Goal: Transaction & Acquisition: Purchase product/service

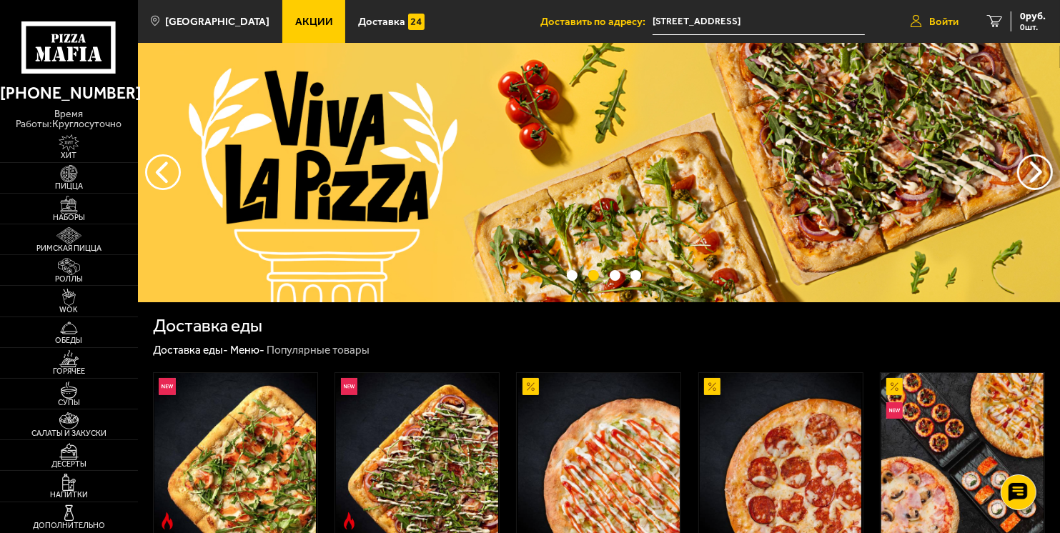
click at [906, 19] on link "Войти" at bounding box center [935, 21] width 77 height 43
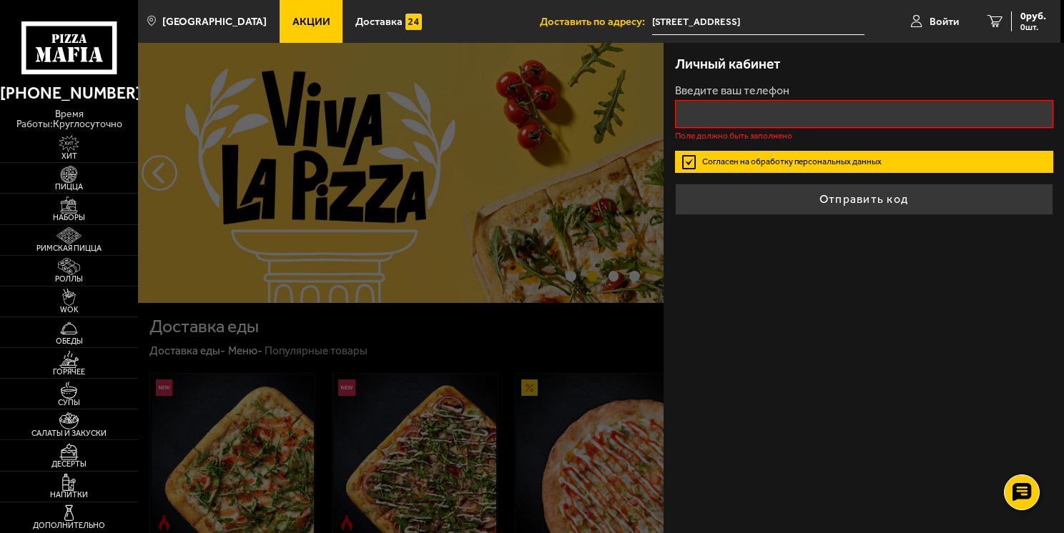
click at [789, 26] on input "[STREET_ADDRESS]" at bounding box center [758, 22] width 213 height 26
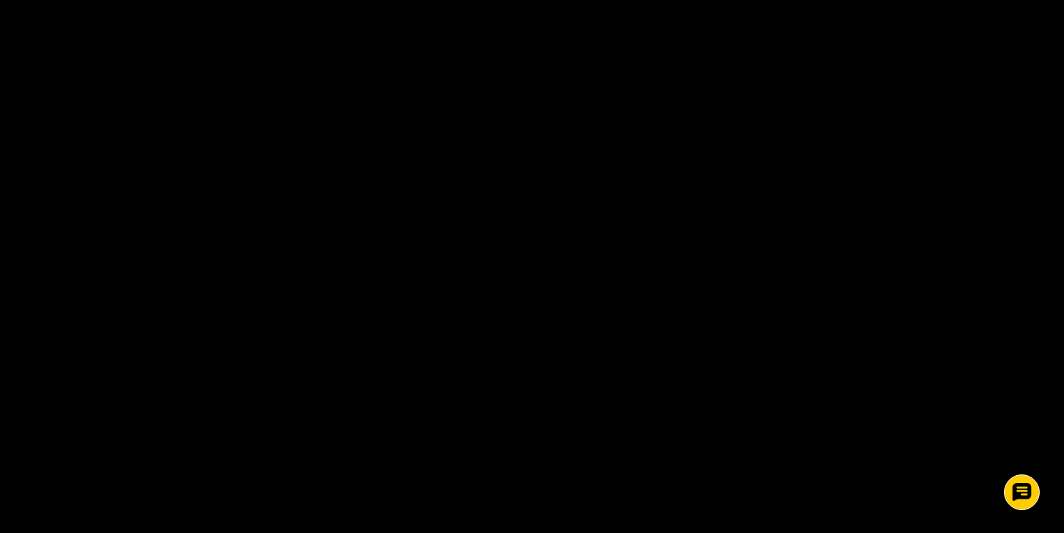
click at [768, 1] on html "Пицца Мафия клиентская поддержка Чат на сайте 0" at bounding box center [532, 0] width 1064 height 1
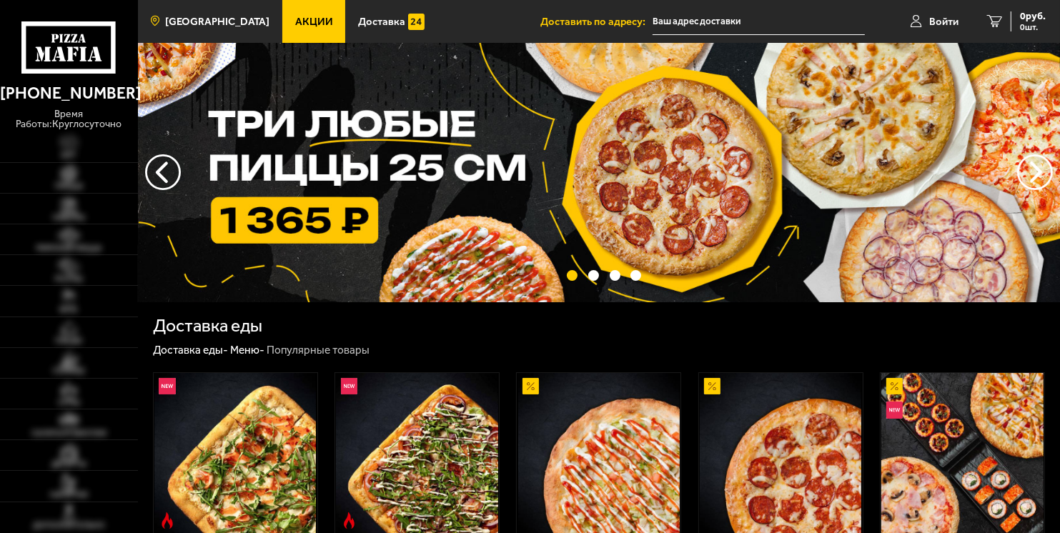
type input "[STREET_ADDRESS]"
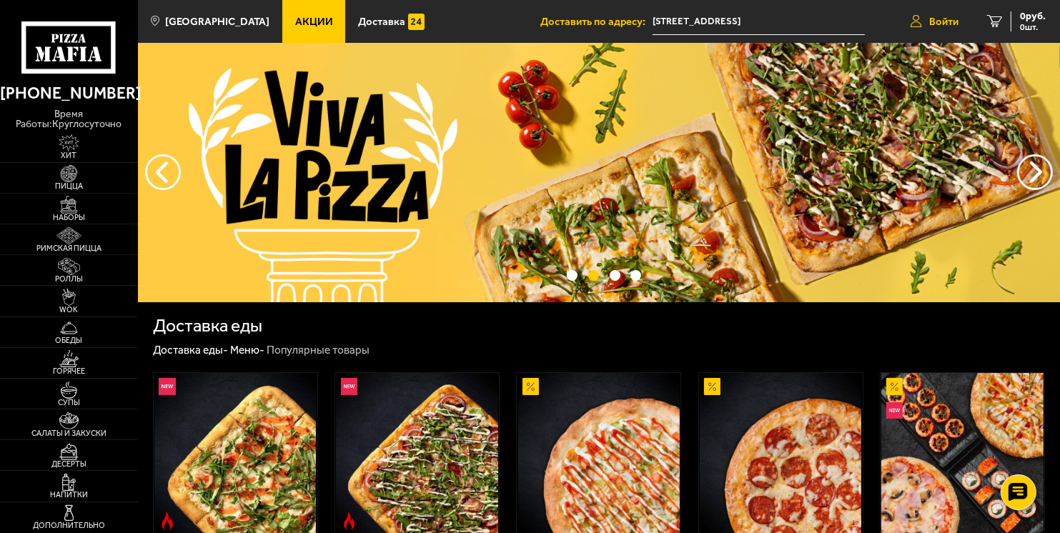
click at [922, 27] on link "Войти" at bounding box center [935, 21] width 77 height 43
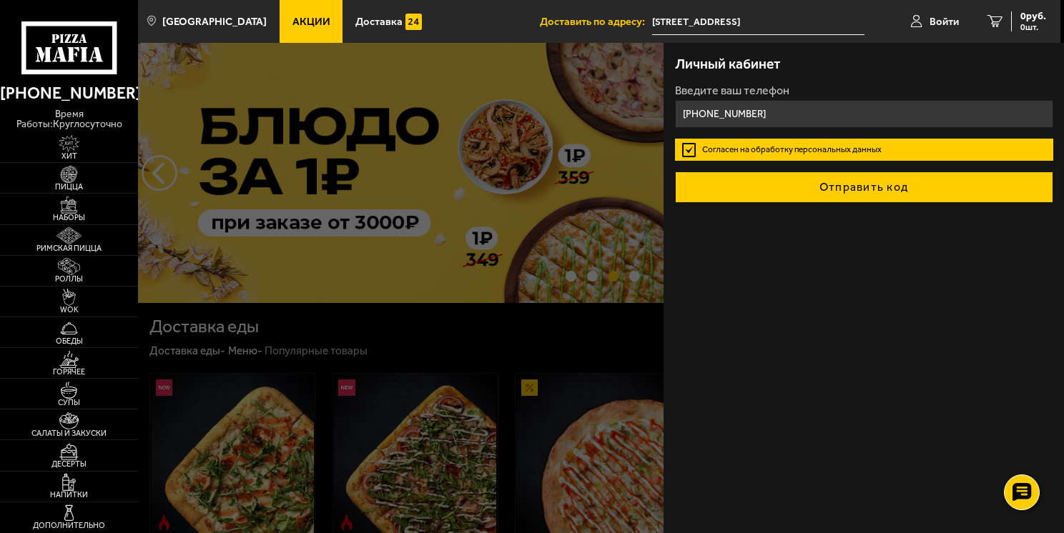
type input "+7 (996) 428-39-06"
click at [755, 184] on button "Отправить код" at bounding box center [864, 187] width 378 height 31
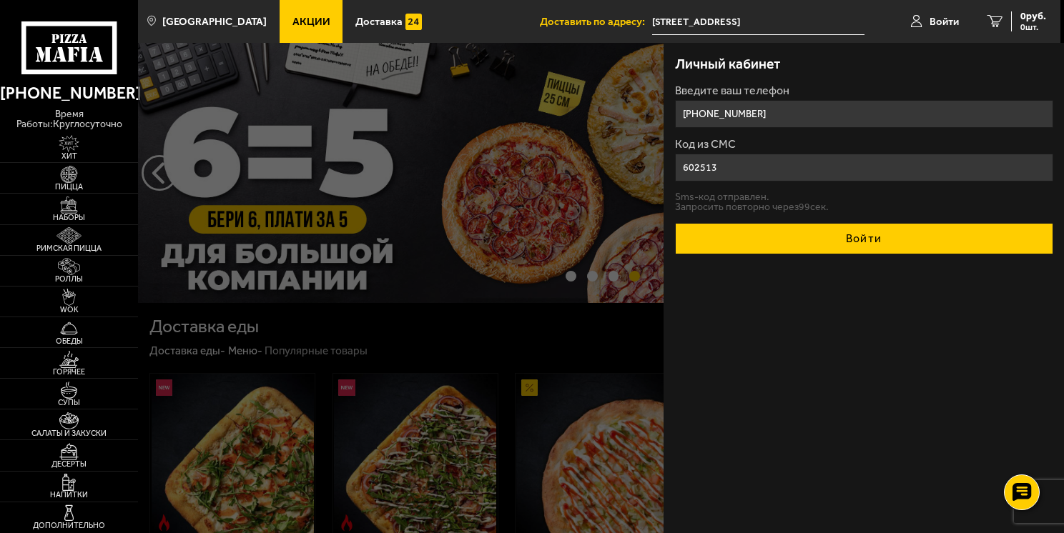
type input "602513"
click at [799, 245] on button "Войти" at bounding box center [864, 238] width 378 height 31
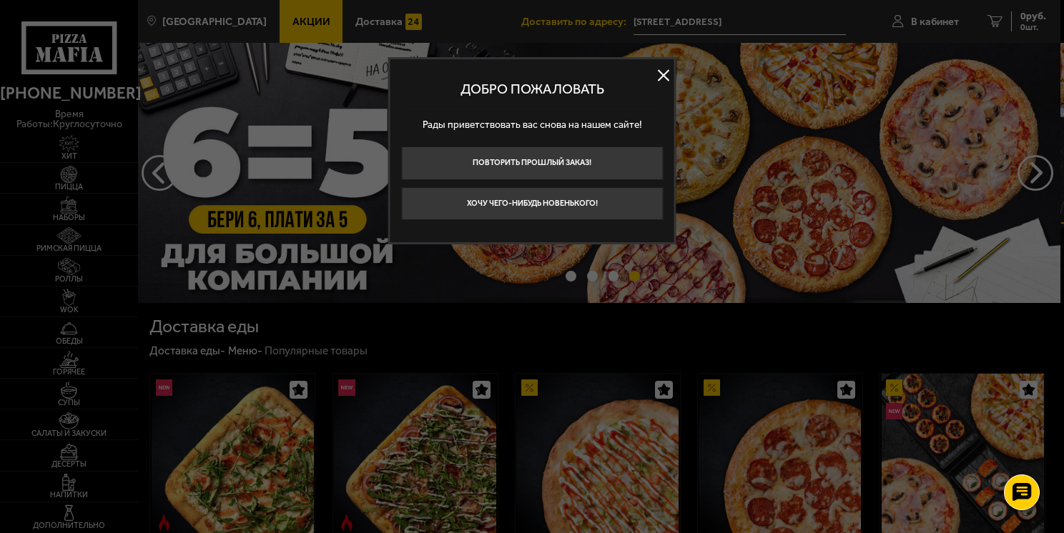
click at [661, 70] on button at bounding box center [663, 74] width 21 height 21
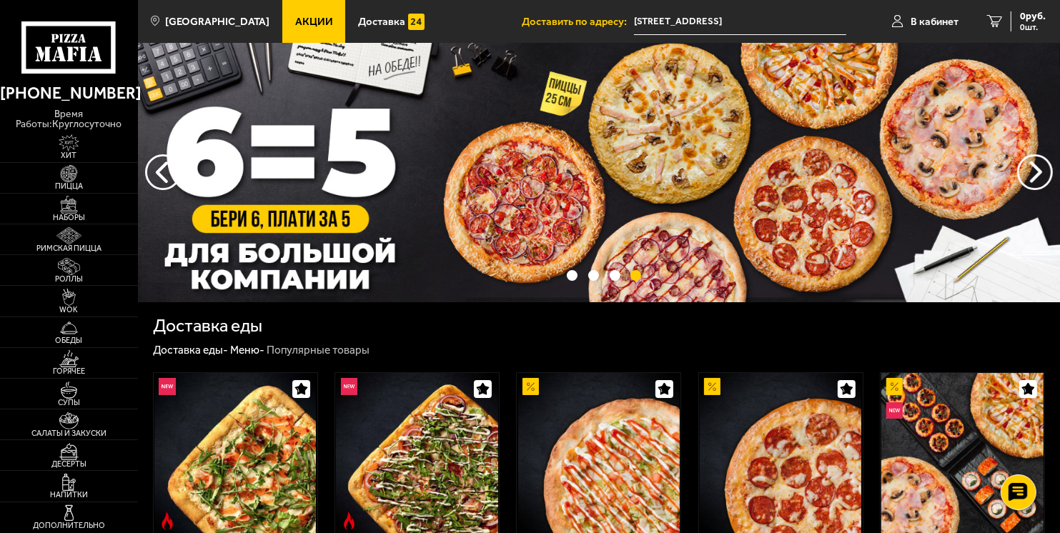
click at [706, 40] on li "Доставить по адресу: Дибуновская улица, 51, подъезд 2" at bounding box center [684, 21] width 325 height 43
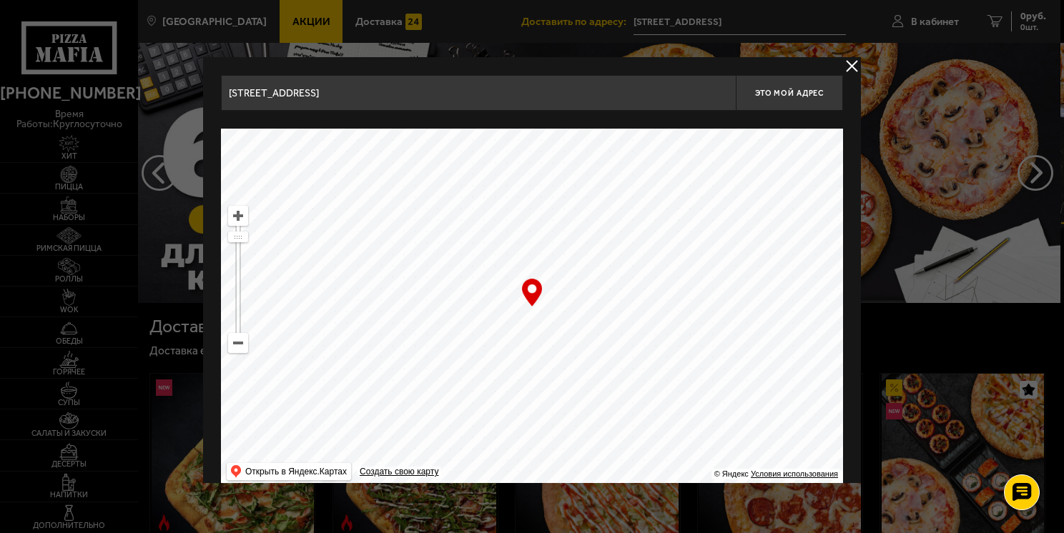
click at [392, 92] on input "[STREET_ADDRESS]" at bounding box center [478, 93] width 515 height 36
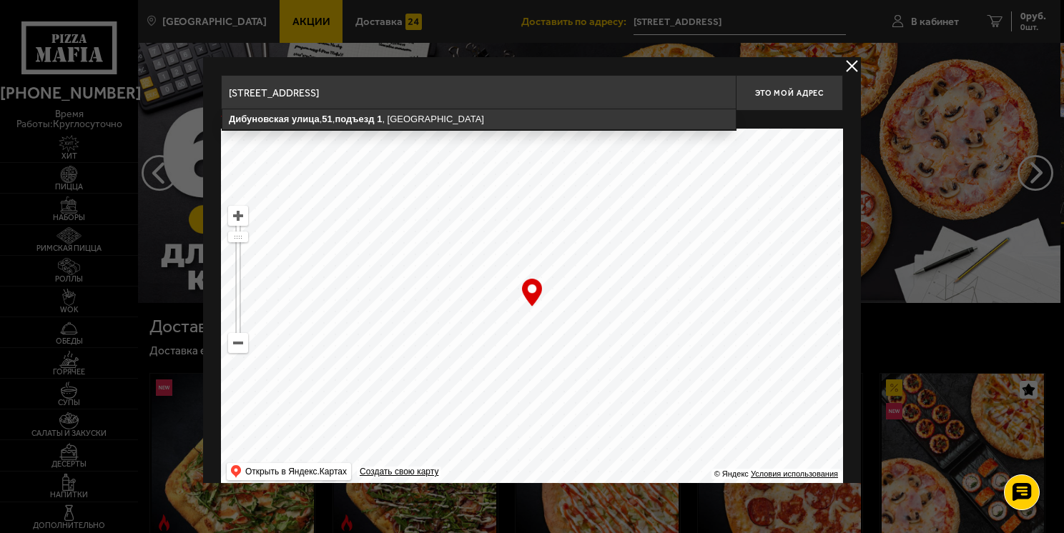
type input "Дибуновская улица, 51, подъезд 1"
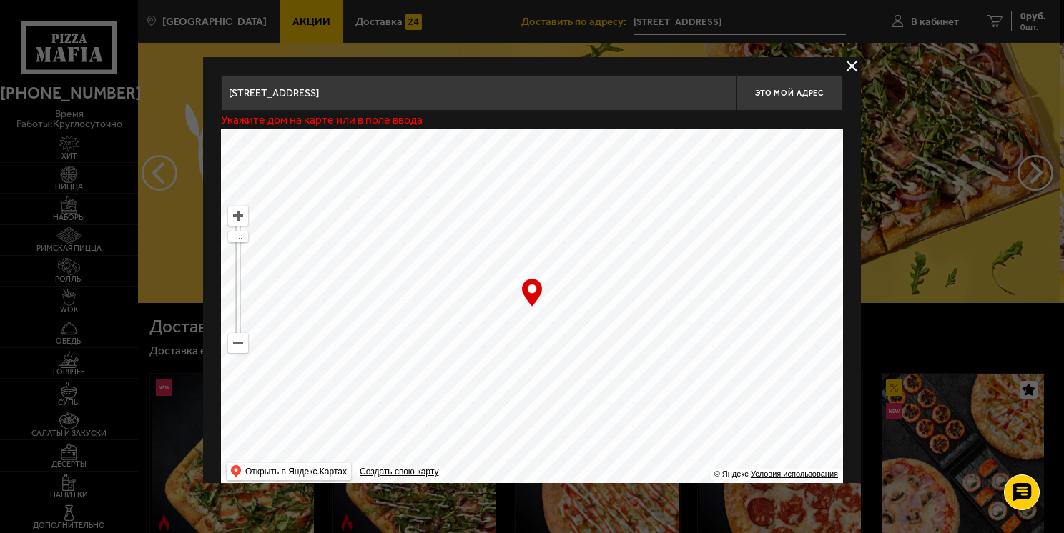
click at [449, 246] on ymaps at bounding box center [532, 308] width 622 height 358
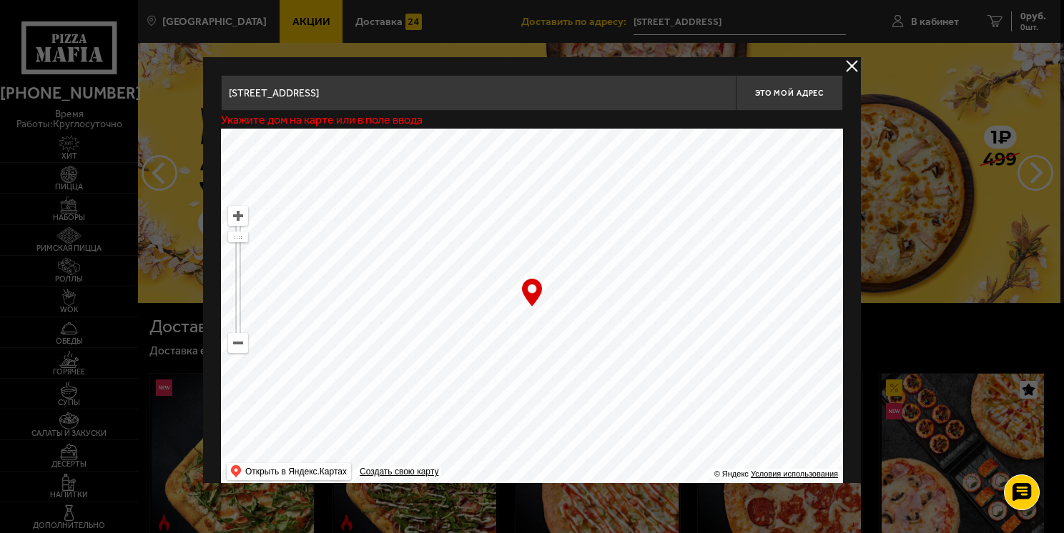
drag, startPoint x: 524, startPoint y: 307, endPoint x: 535, endPoint y: 304, distance: 11.3
click at [535, 304] on div "… © Яндекс Условия использования Открыть в Яндекс.Картах Создать свою карту" at bounding box center [532, 308] width 622 height 358
click at [531, 325] on ymaps at bounding box center [532, 308] width 622 height 358
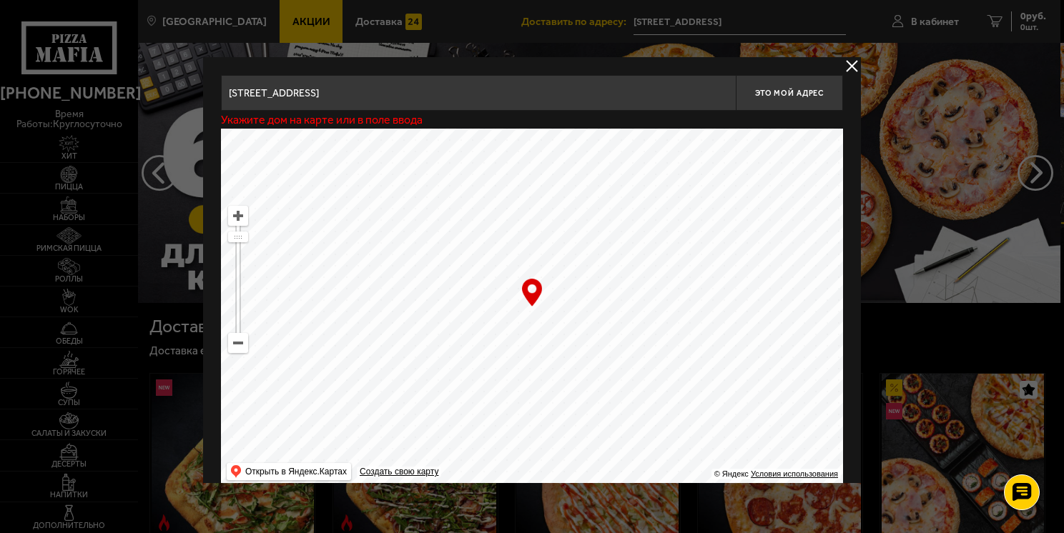
click at [543, 280] on ymaps at bounding box center [532, 308] width 622 height 358
click at [847, 63] on button "delivery type" at bounding box center [852, 66] width 18 height 18
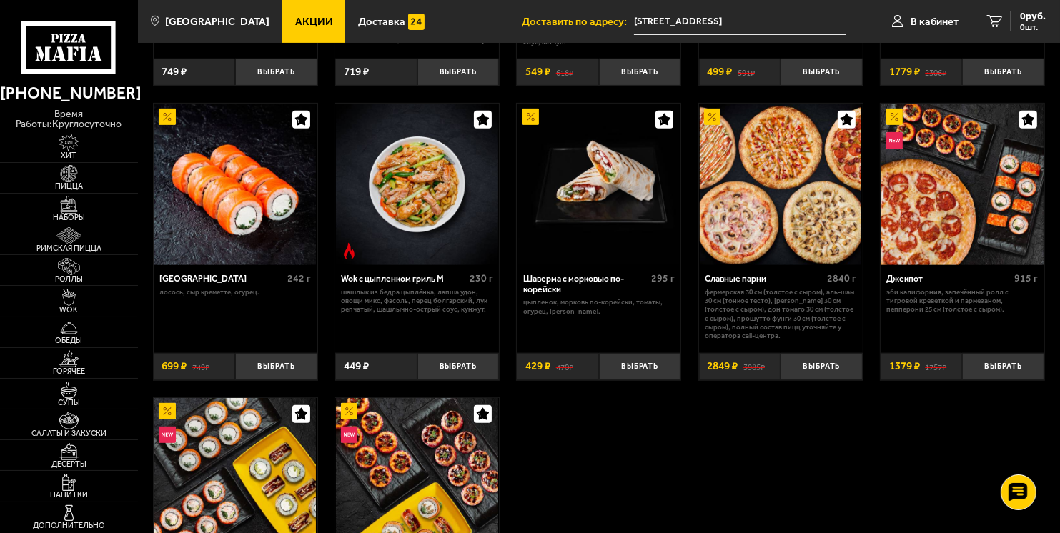
scroll to position [644, 0]
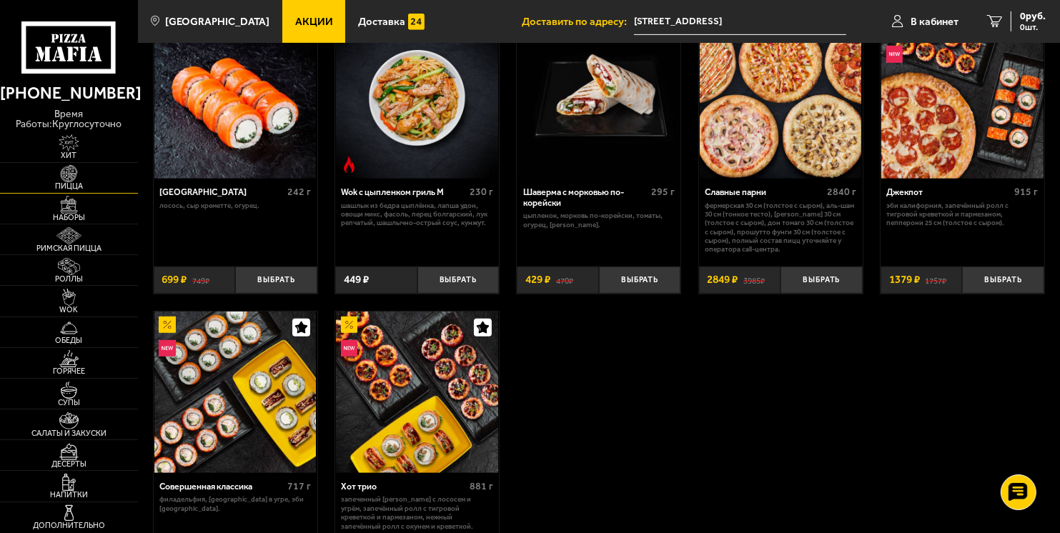
click at [77, 167] on img at bounding box center [69, 173] width 42 height 17
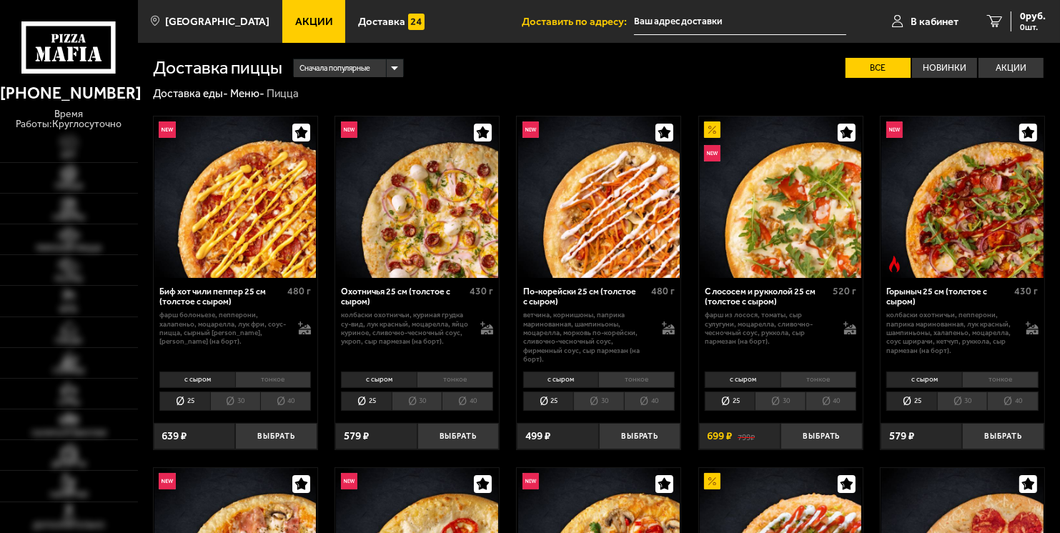
type input "[STREET_ADDRESS]"
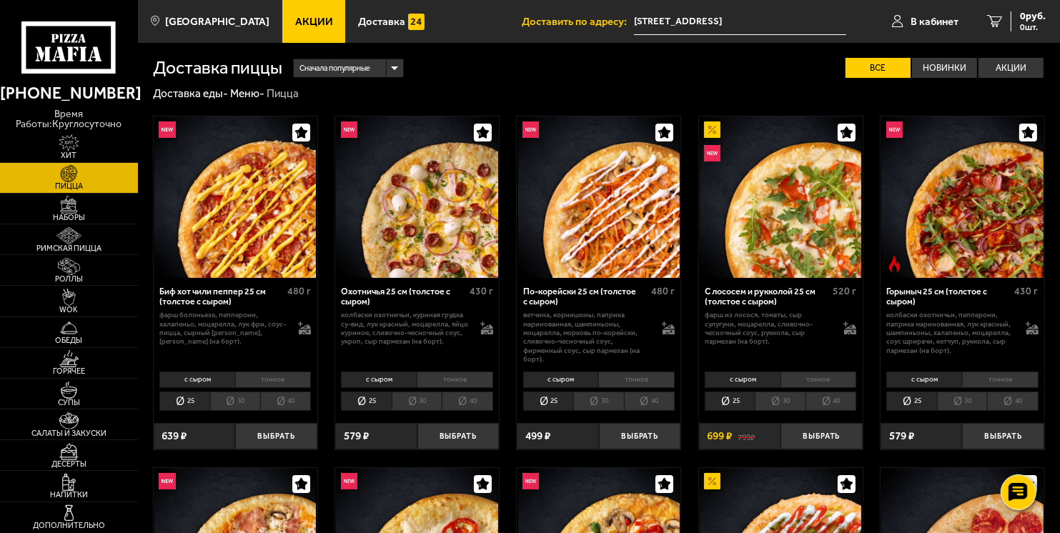
click at [278, 395] on li "40" at bounding box center [285, 401] width 51 height 19
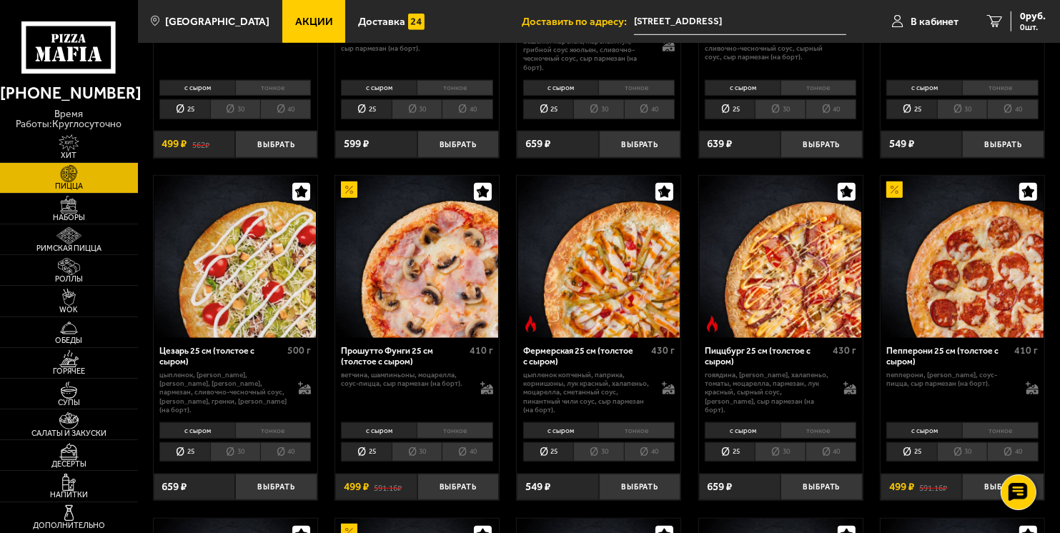
scroll to position [1001, 0]
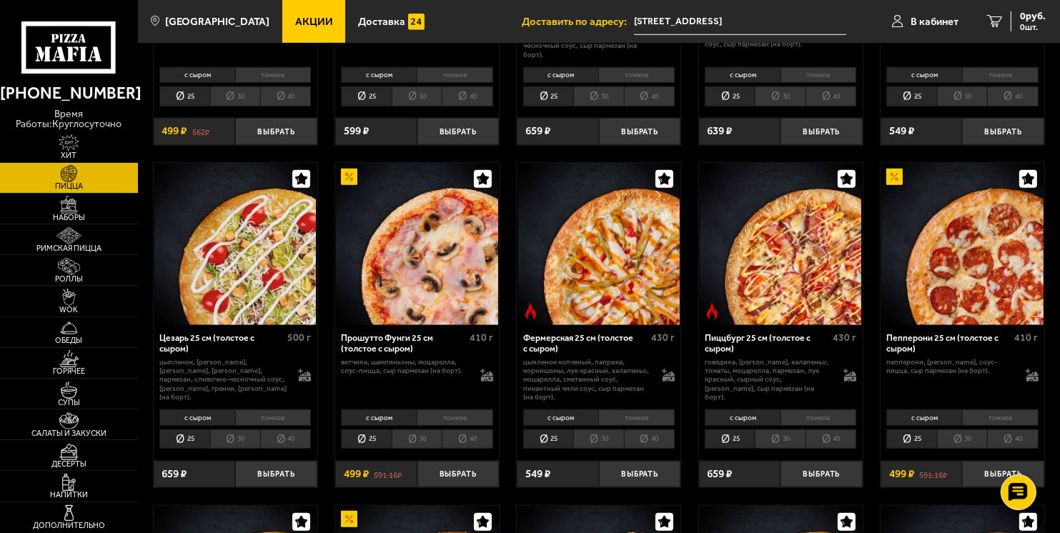
click at [460, 430] on li "40" at bounding box center [467, 439] width 51 height 19
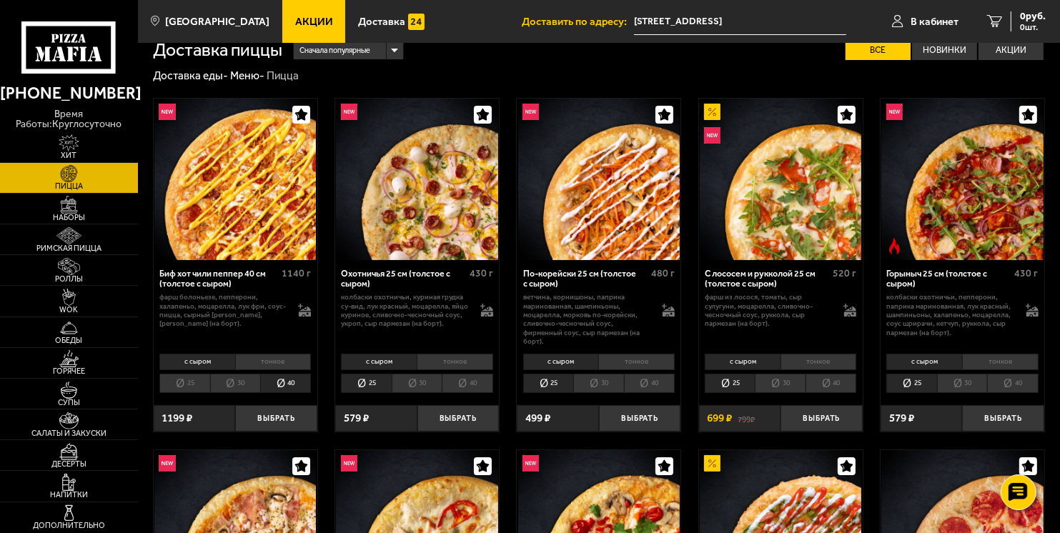
scroll to position [0, 0]
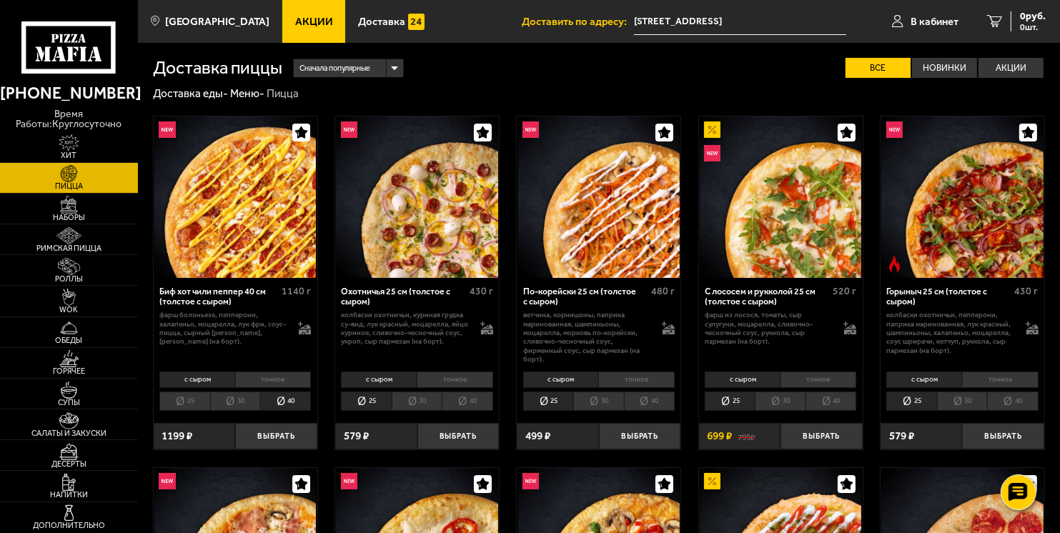
click at [272, 375] on li "тонкое" at bounding box center [273, 380] width 77 height 16
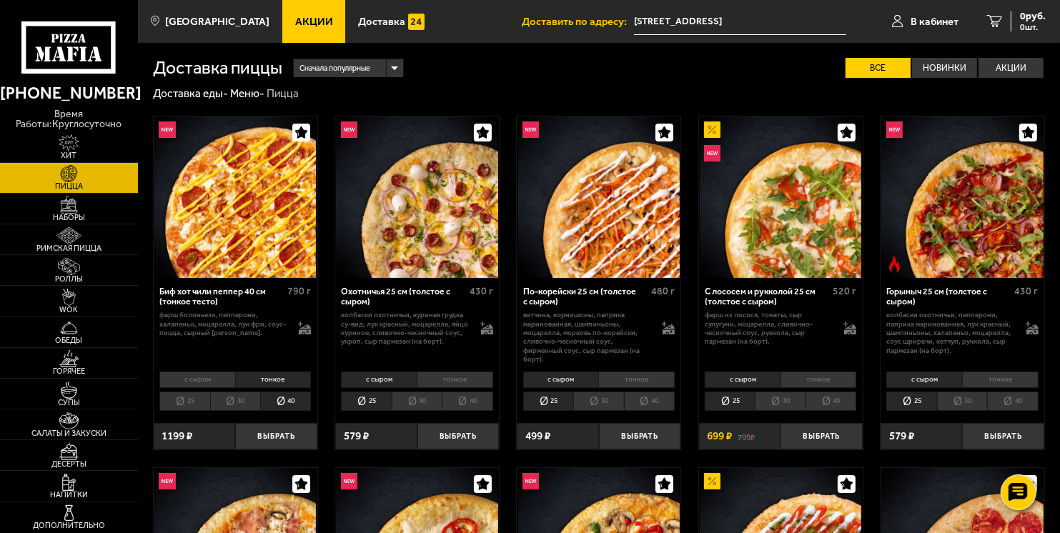
click at [200, 379] on li "с сыром" at bounding box center [197, 380] width 76 height 16
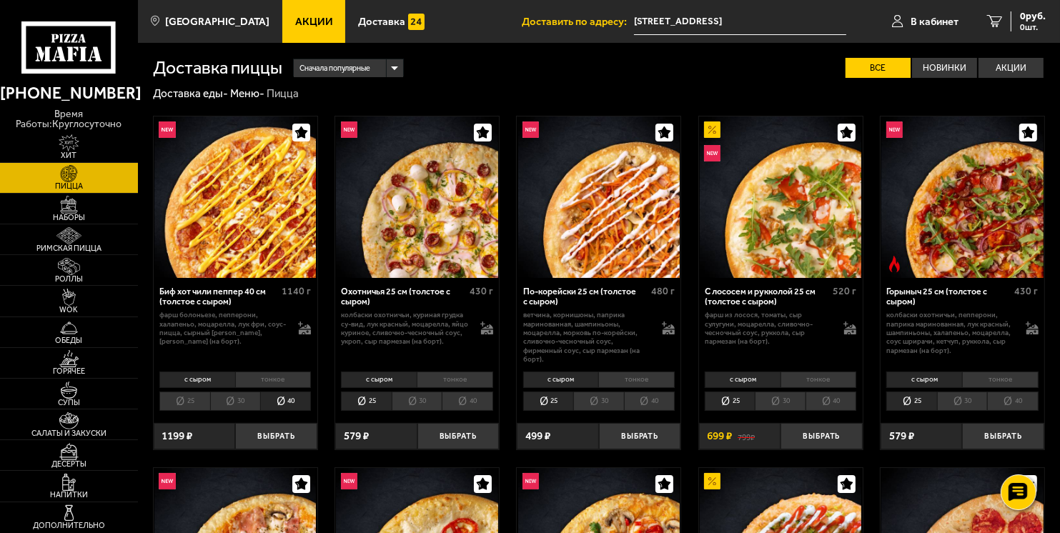
click at [283, 393] on li "40" at bounding box center [285, 401] width 51 height 19
click at [280, 403] on li "40" at bounding box center [285, 401] width 51 height 19
click at [242, 397] on li "30" at bounding box center [235, 401] width 50 height 19
click at [277, 396] on li "40" at bounding box center [285, 401] width 51 height 19
click at [199, 375] on li "с сыром" at bounding box center [197, 380] width 76 height 16
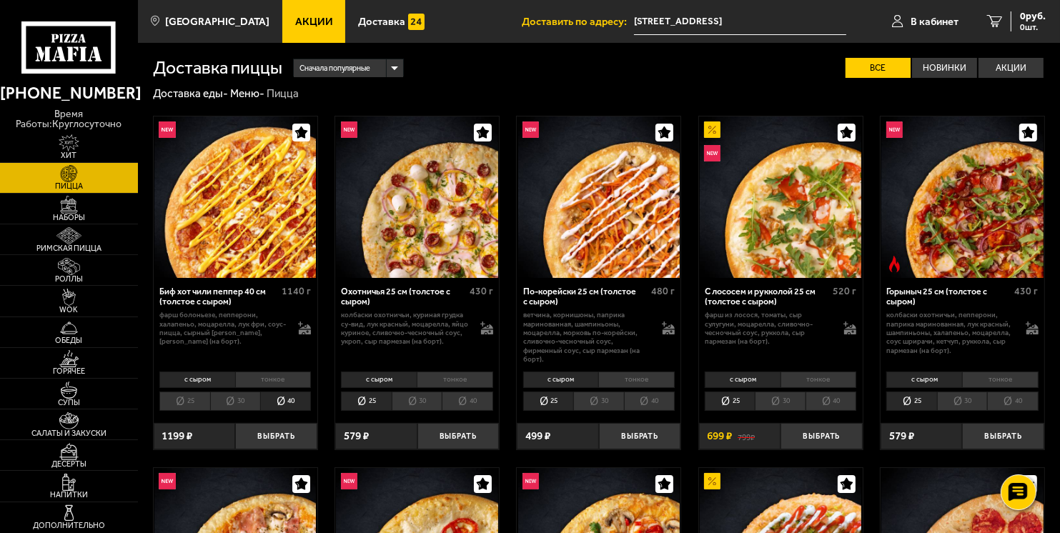
click at [267, 379] on li "тонкое" at bounding box center [273, 380] width 77 height 16
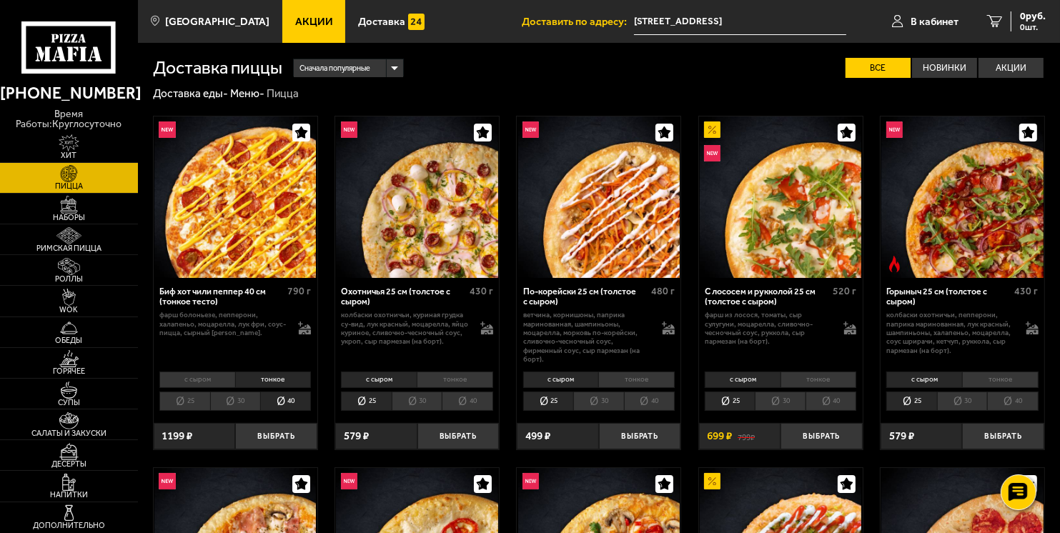
click at [272, 380] on li "тонкое" at bounding box center [273, 380] width 77 height 16
click at [275, 398] on li "40" at bounding box center [285, 401] width 51 height 19
click at [263, 442] on button "Выбрать" at bounding box center [276, 436] width 82 height 27
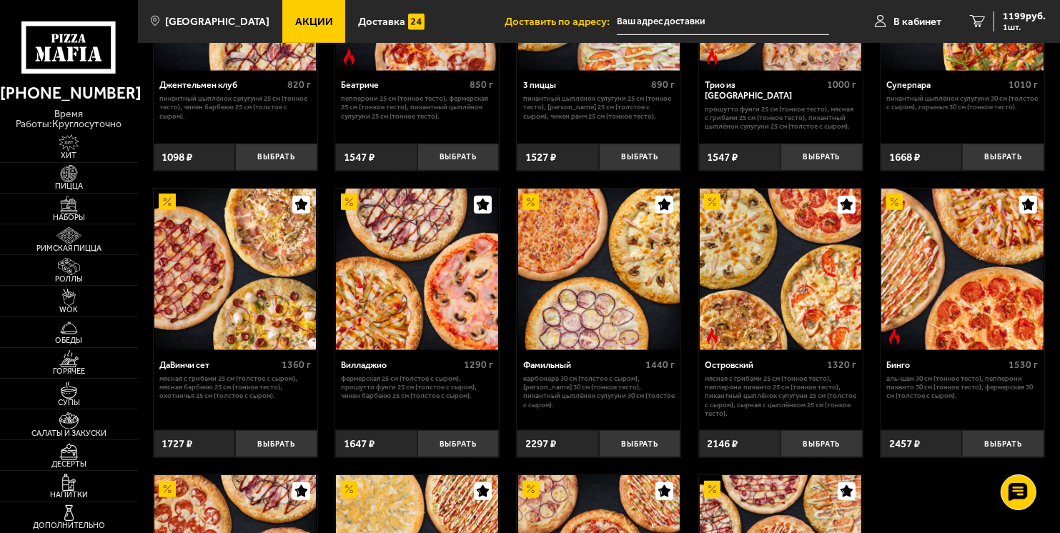
scroll to position [715, 0]
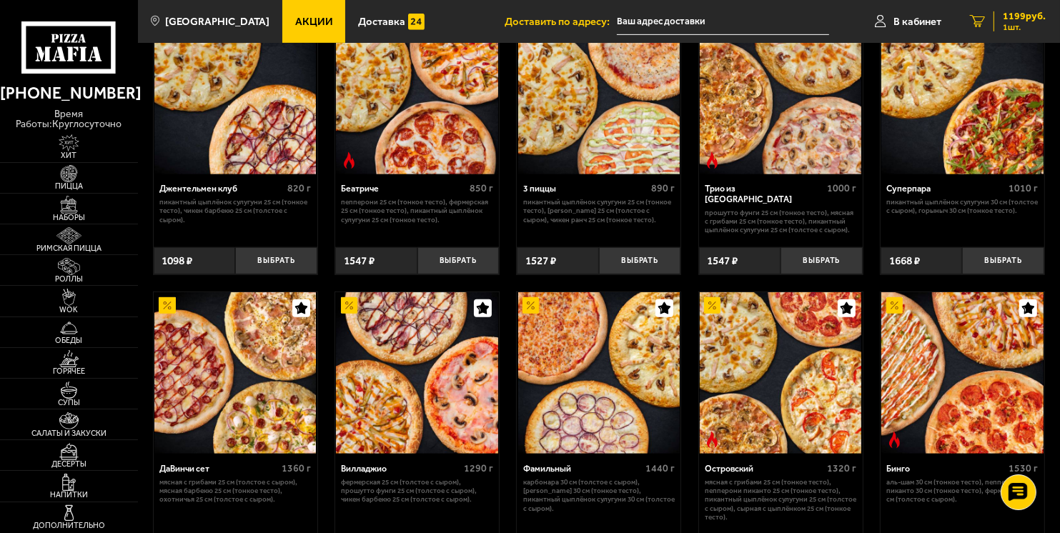
click at [998, 14] on div "1199 руб. 1 шт." at bounding box center [1020, 21] width 52 height 20
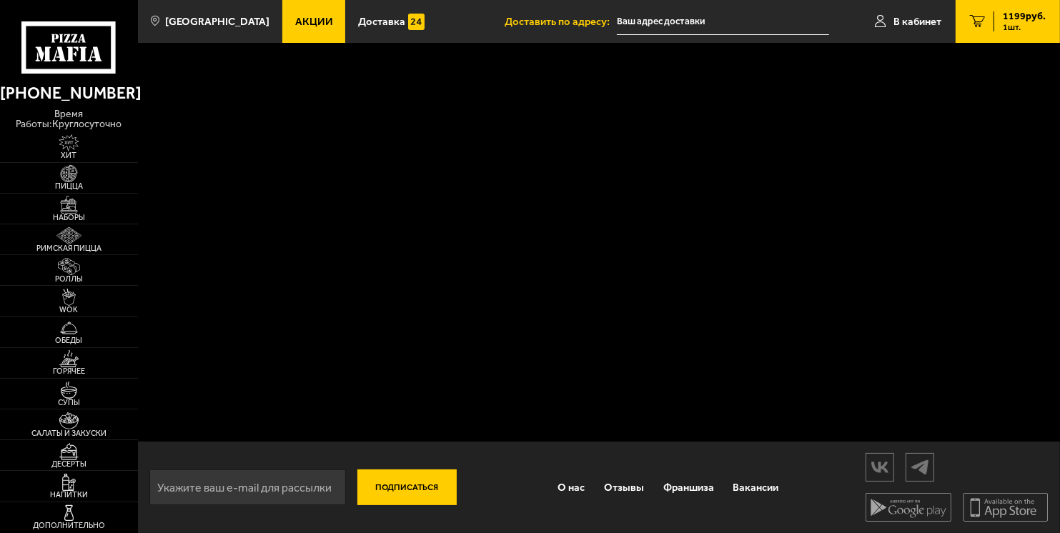
click at [1007, 33] on link "1 1199 руб. 1 шт." at bounding box center [1008, 21] width 104 height 43
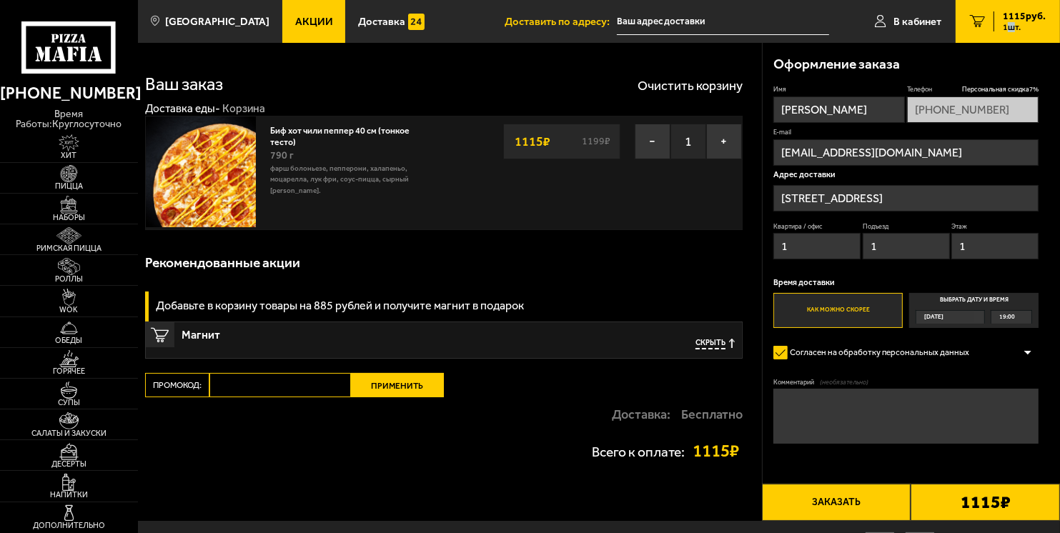
click at [957, 186] on input "[STREET_ADDRESS]" at bounding box center [906, 198] width 265 height 26
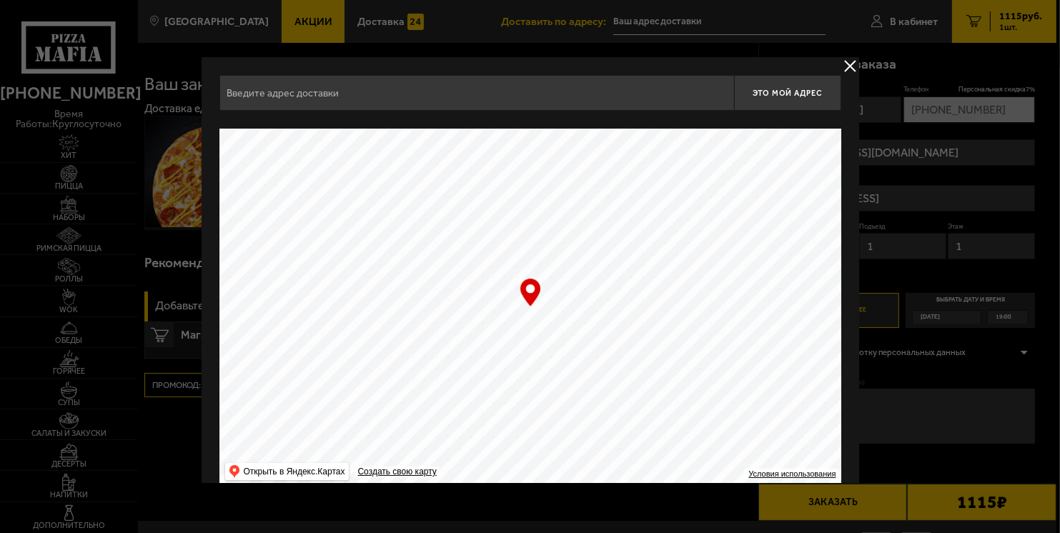
type input "[STREET_ADDRESS]"
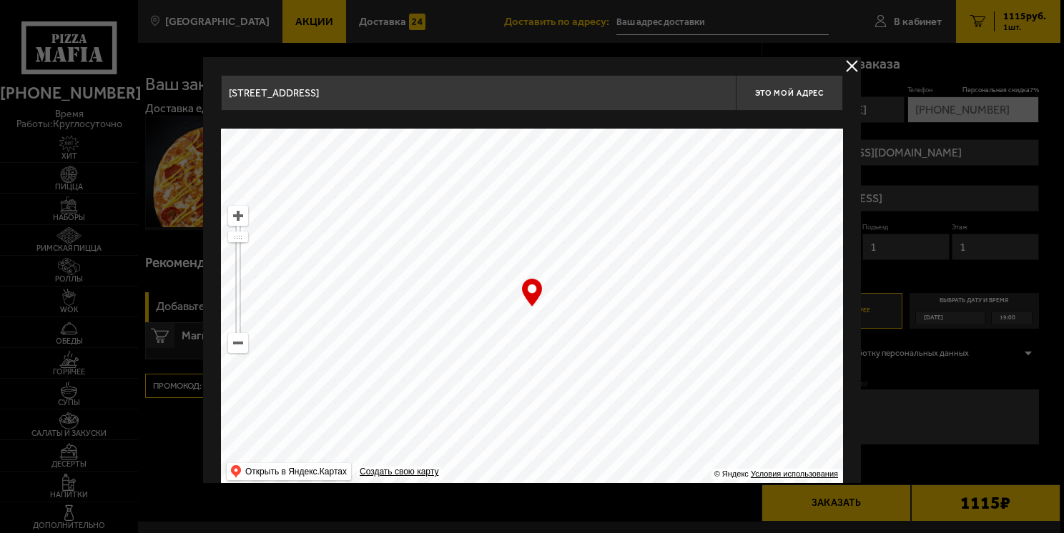
click at [851, 66] on button "delivery type" at bounding box center [852, 66] width 18 height 18
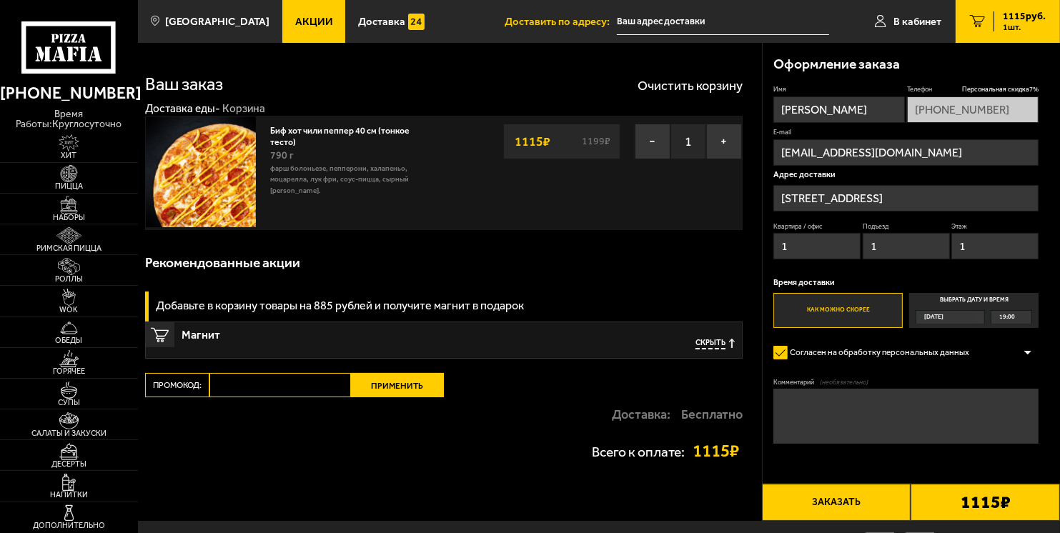
click at [959, 197] on input "[STREET_ADDRESS]" at bounding box center [906, 198] width 265 height 26
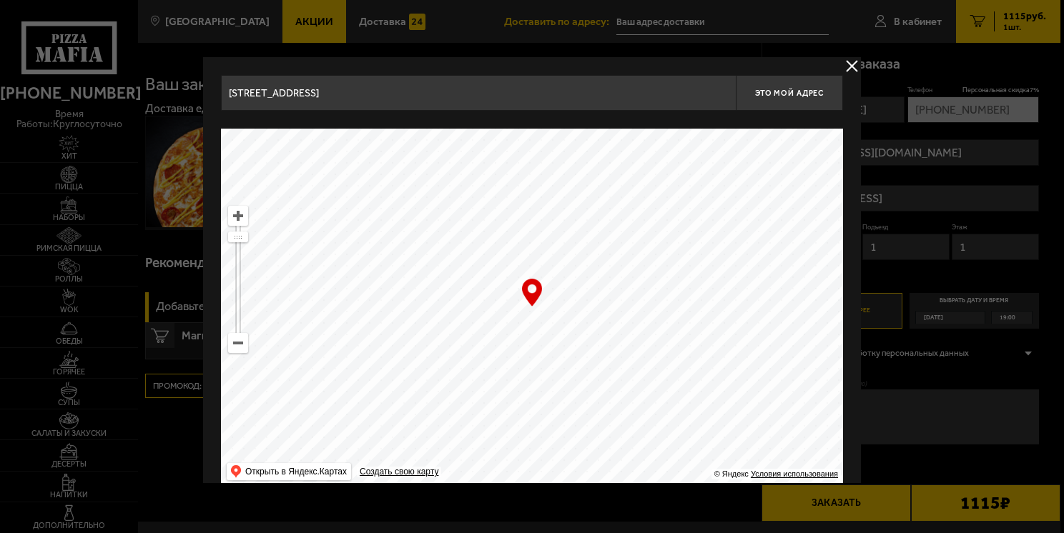
click at [589, 307] on ymaps at bounding box center [532, 308] width 622 height 358
type input "Дибуновская улица, 51"
click at [801, 79] on button "Это мой адрес" at bounding box center [789, 93] width 107 height 36
type input "Россия, Санкт-Петербург, Дибуновская улица, 51"
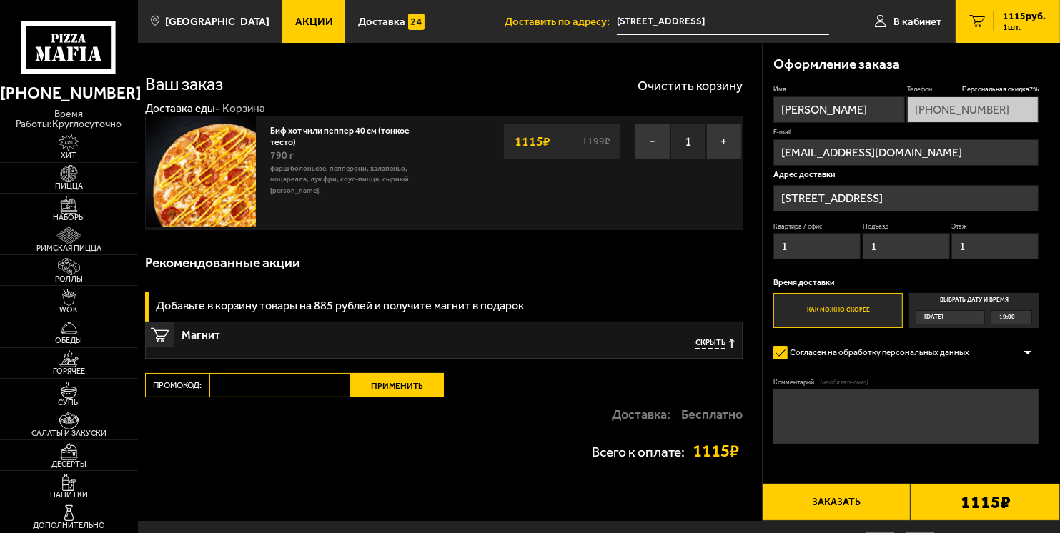
click at [975, 315] on div "Сегодня" at bounding box center [950, 317] width 69 height 14
click at [0, 0] on input "Выбрать дату и время Сегодня 19:00" at bounding box center [0, 0] width 0 height 0
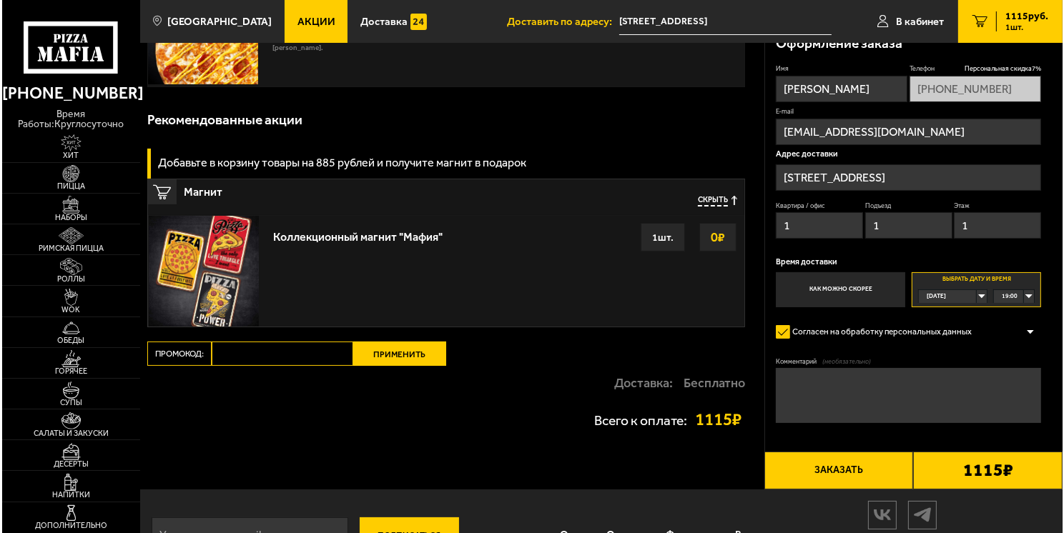
scroll to position [191, 0]
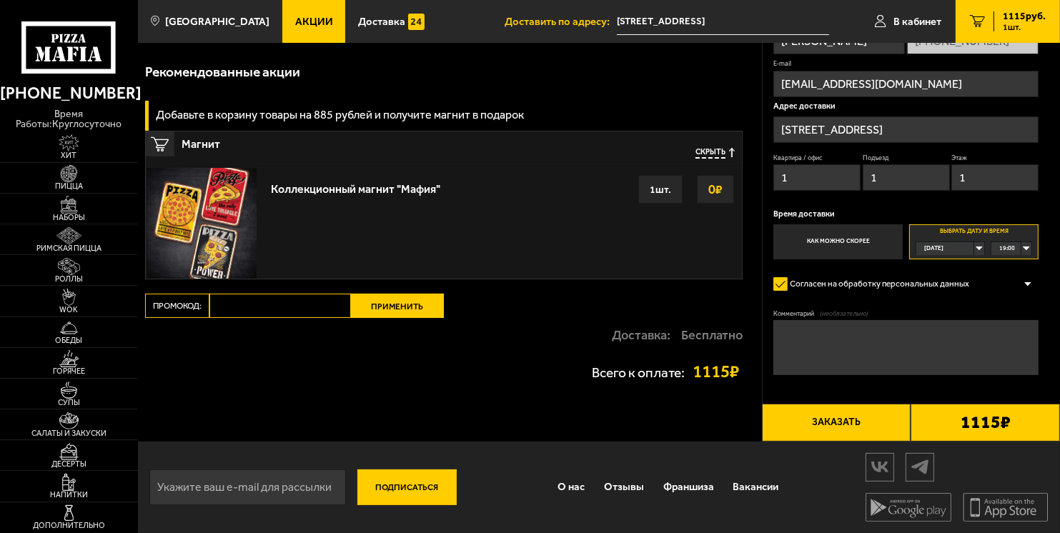
click at [862, 421] on button "Заказать" at bounding box center [836, 423] width 149 height 38
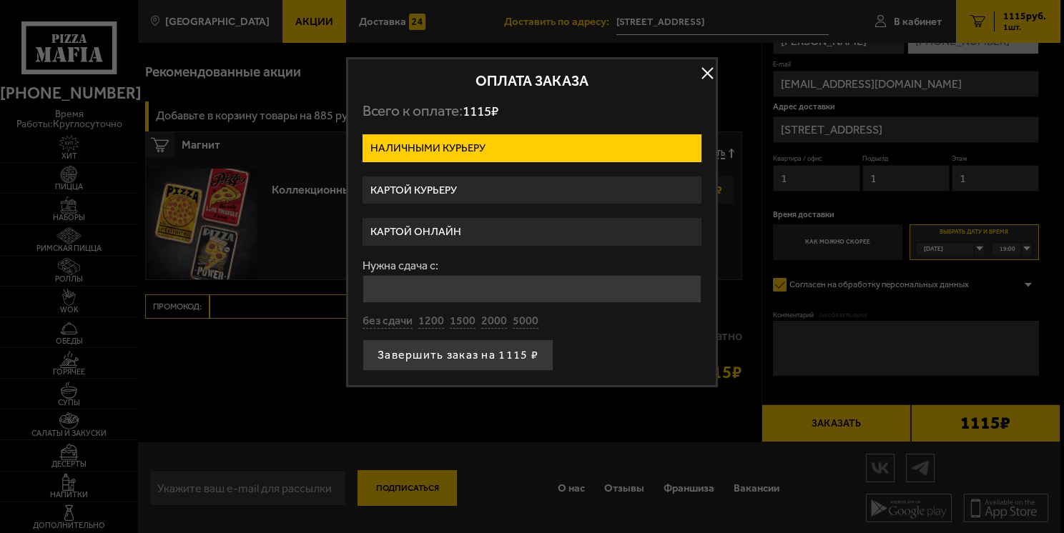
click at [412, 230] on label "Картой онлайн" at bounding box center [532, 232] width 339 height 28
click at [0, 0] on input "Картой онлайн" at bounding box center [0, 0] width 0 height 0
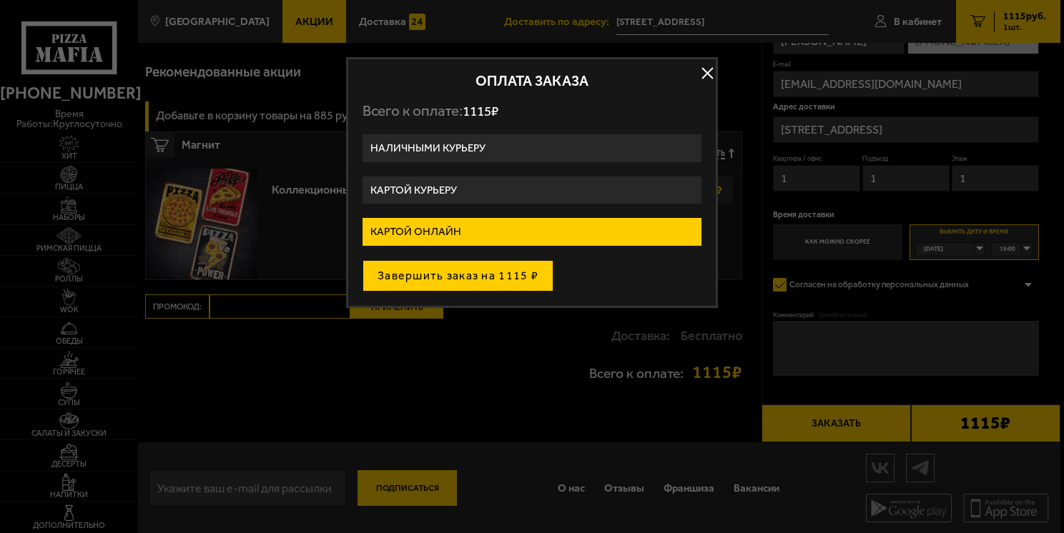
click at [423, 273] on button "Завершить заказ на 1115 ₽" at bounding box center [458, 275] width 191 height 31
